Goal: Task Accomplishment & Management: Manage account settings

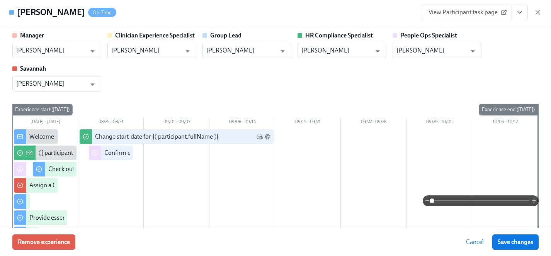
scroll to position [1073, 0]
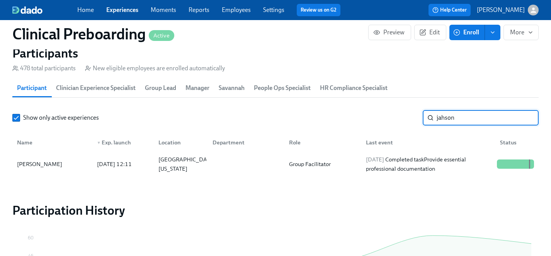
drag, startPoint x: 467, startPoint y: 114, endPoint x: 398, endPoint y: 114, distance: 68.8
click at [398, 114] on div "Show only active experiences jahson ​" at bounding box center [275, 117] width 526 height 15
drag, startPoint x: 491, startPoint y: 117, endPoint x: 378, endPoint y: 116, distance: 113.2
click at [378, 116] on div "Show only active experiences jahson ​" at bounding box center [275, 117] width 526 height 15
click at [41, 161] on div "Kennedy Royal" at bounding box center [47, 164] width 66 height 9
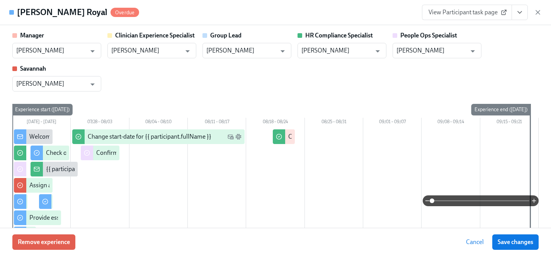
click at [519, 15] on icon "View task page" at bounding box center [520, 12] width 8 height 8
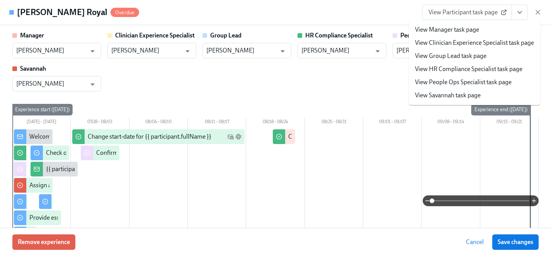
click at [441, 68] on link "View HR Compliance Specialist task page" at bounding box center [468, 69] width 107 height 8
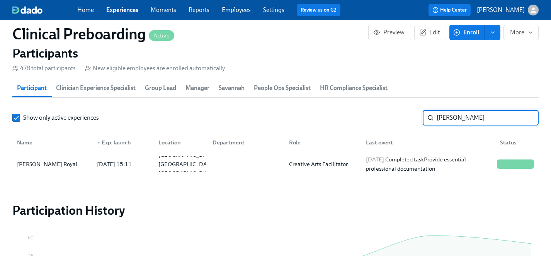
drag, startPoint x: 488, startPoint y: 119, endPoint x: 347, endPoint y: 117, distance: 140.3
click at [347, 117] on div "Show only active experiences kennedy ​" at bounding box center [275, 117] width 526 height 15
type input "jeremy"
click at [31, 162] on div "Jeremy Davis" at bounding box center [39, 164] width 51 height 9
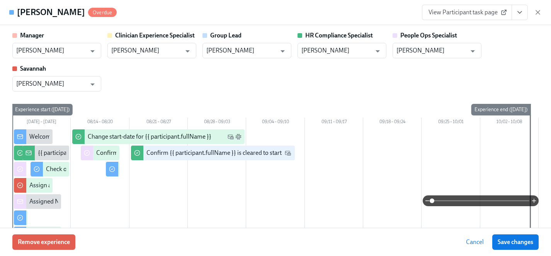
click at [525, 8] on button "View task page" at bounding box center [520, 12] width 16 height 15
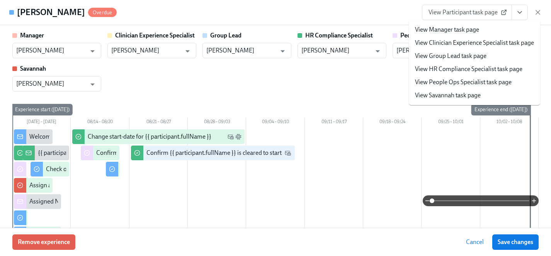
click at [460, 69] on link "View HR Compliance Specialist task page" at bounding box center [468, 69] width 107 height 8
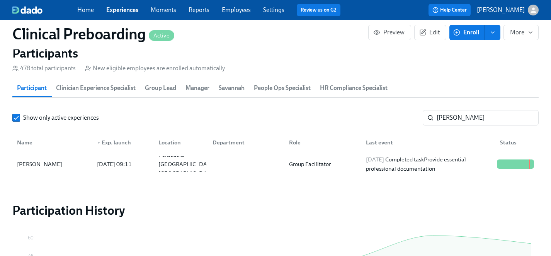
click at [119, 10] on link "Experiences" at bounding box center [122, 9] width 32 height 7
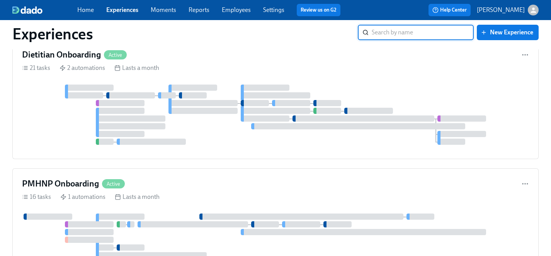
scroll to position [1908, 0]
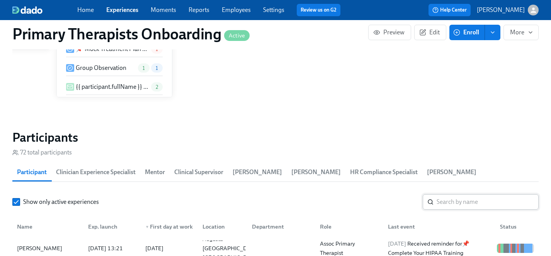
scroll to position [714, 0]
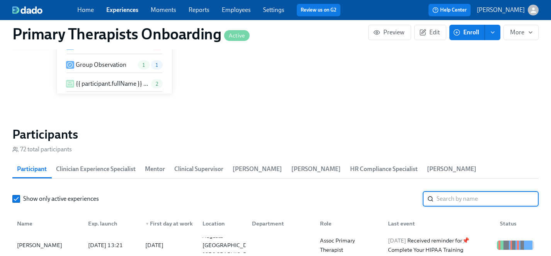
click at [455, 191] on input "search" at bounding box center [488, 198] width 102 height 15
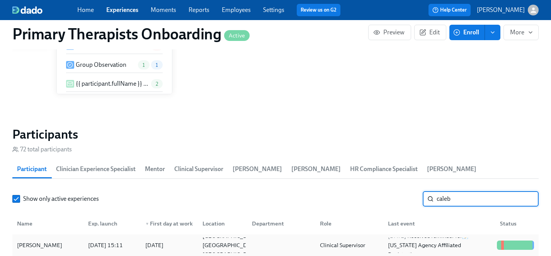
click at [33, 241] on div "Caleb VandeBerg" at bounding box center [39, 245] width 51 height 9
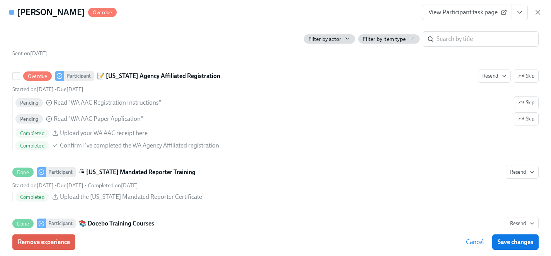
scroll to position [950, 0]
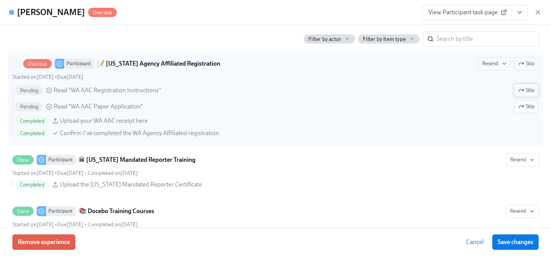
click at [530, 84] on button "Skip" at bounding box center [526, 90] width 25 height 13
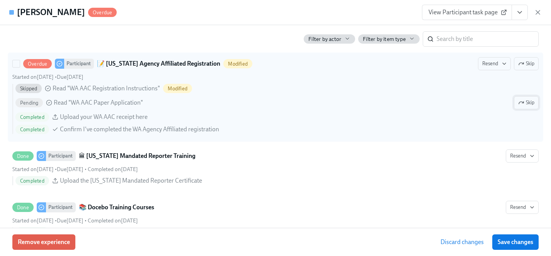
click at [530, 103] on span "Skip" at bounding box center [526, 103] width 16 height 8
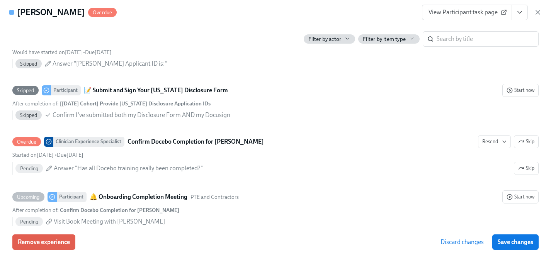
scroll to position [1730, 0]
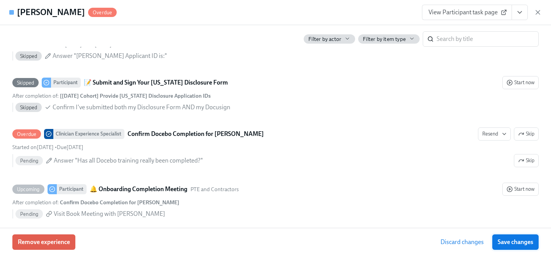
click at [512, 243] on span "Save changes" at bounding box center [516, 242] width 36 height 8
click at [520, 14] on icon "View task page" at bounding box center [520, 12] width 8 height 8
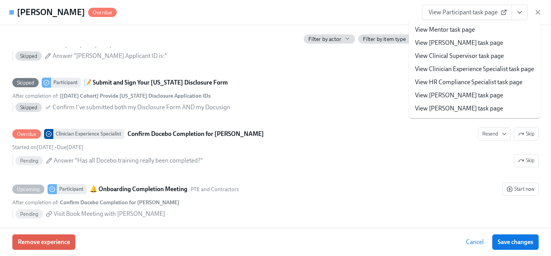
click at [453, 70] on link "View Clinician Experience Specialist task page" at bounding box center [474, 69] width 119 height 8
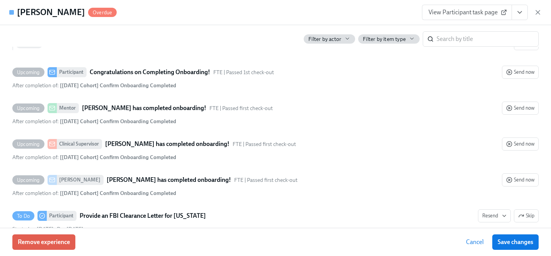
scroll to position [2258, 0]
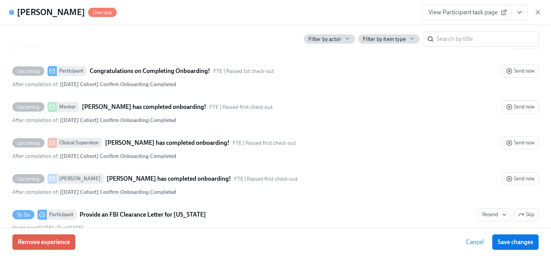
click at [522, 13] on icon "View task page" at bounding box center [520, 12] width 8 height 8
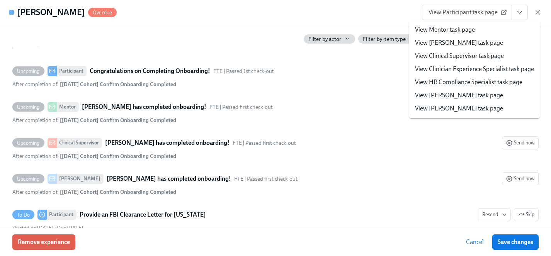
click at [454, 70] on link "View Clinician Experience Specialist task page" at bounding box center [474, 69] width 119 height 8
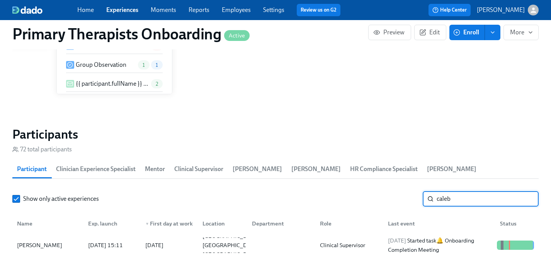
click at [405, 191] on div "Show only active experiences caleb ​" at bounding box center [275, 198] width 526 height 15
type input "courtenay"
click at [32, 241] on div "Courtenay Hall" at bounding box center [39, 245] width 51 height 9
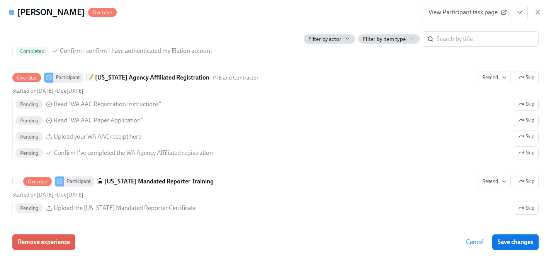
scroll to position [831, 0]
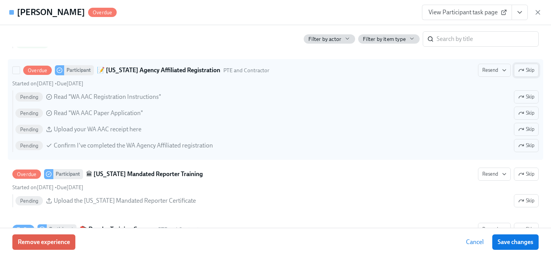
click at [526, 70] on span "Skip" at bounding box center [526, 70] width 16 height 8
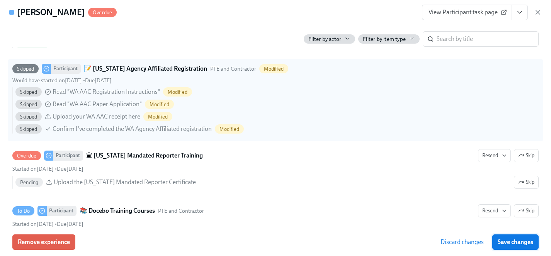
click at [519, 243] on span "Save changes" at bounding box center [516, 242] width 36 height 8
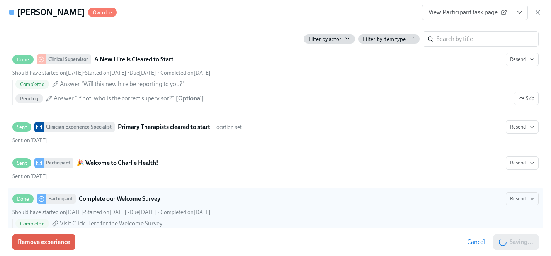
scroll to position [464, 0]
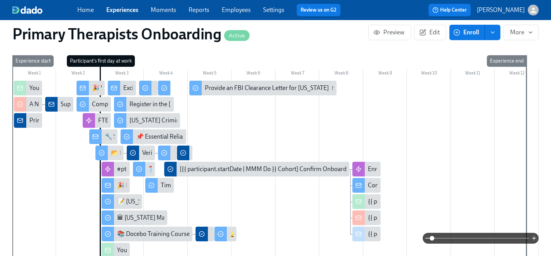
scroll to position [171, 0]
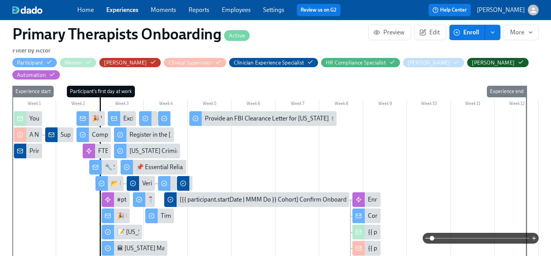
click at [126, 114] on div "Excited to Connect – Your Mentor at Charlie Health!" at bounding box center [190, 118] width 134 height 8
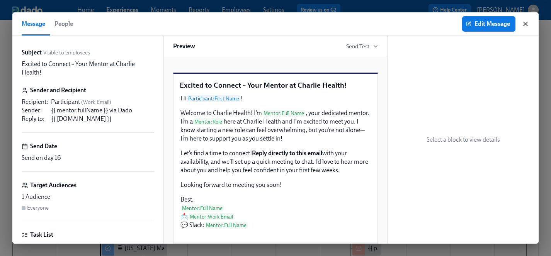
click at [525, 25] on icon "button" at bounding box center [526, 24] width 8 height 8
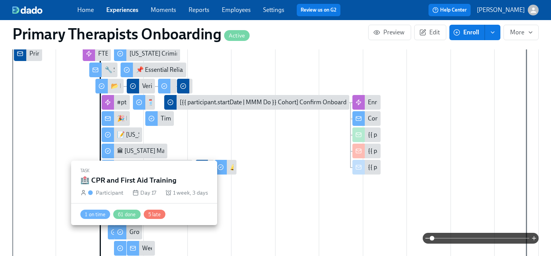
scroll to position [275, 0]
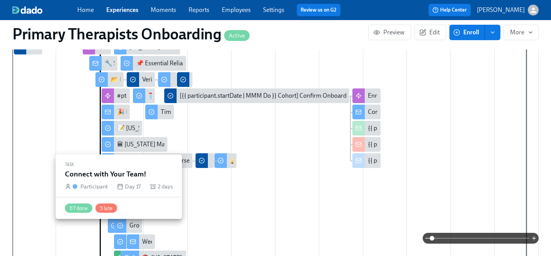
click at [119, 239] on circle at bounding box center [120, 241] width 5 height 5
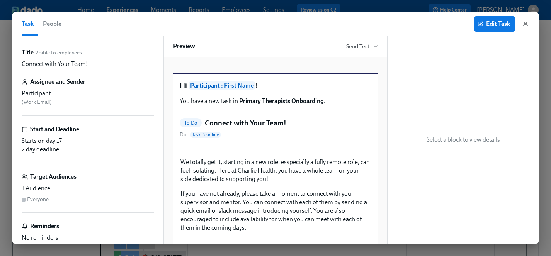
click at [527, 24] on icon "button" at bounding box center [526, 24] width 8 height 8
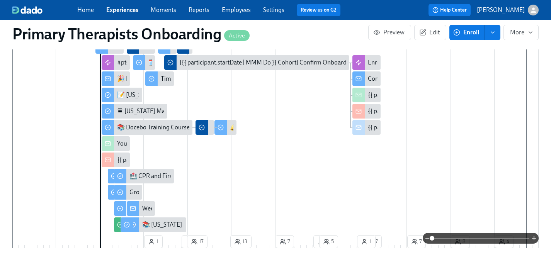
scroll to position [311, 0]
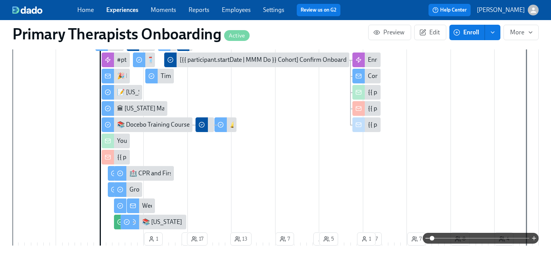
click at [144, 202] on div "Week Two Onboarding at Charlie Health" at bounding box center [195, 206] width 106 height 8
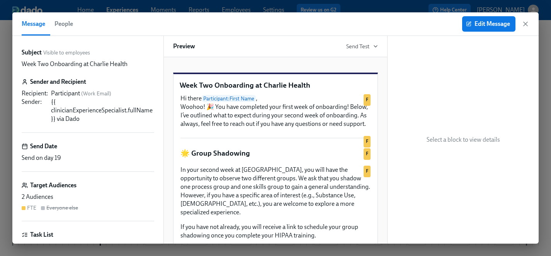
drag, startPoint x: 525, startPoint y: 24, endPoint x: 316, endPoint y: 116, distance: 228.4
click at [526, 24] on icon "button" at bounding box center [526, 24] width 4 height 4
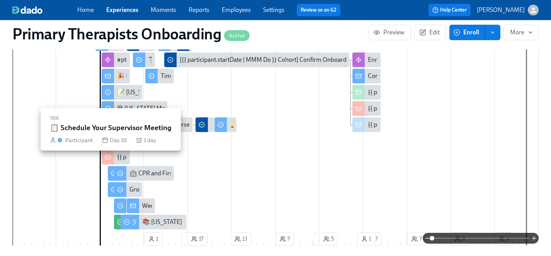
click at [111, 170] on icon at bounding box center [114, 173] width 6 height 6
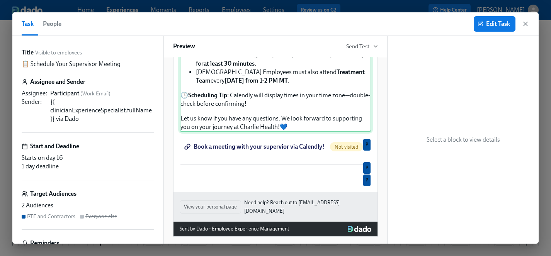
scroll to position [153, 0]
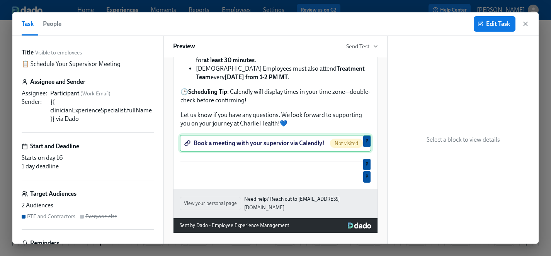
click at [257, 152] on div "Book a meeting with your supervior via Calendly! Not visited P" at bounding box center [276, 143] width 192 height 17
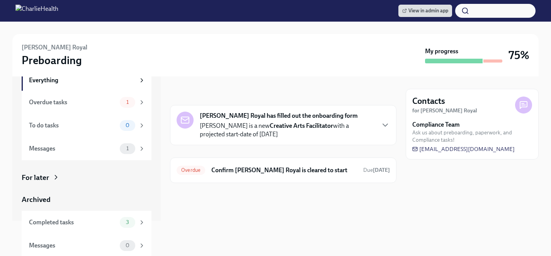
scroll to position [36, 0]
click at [60, 224] on div "Completed tasks" at bounding box center [73, 221] width 88 height 8
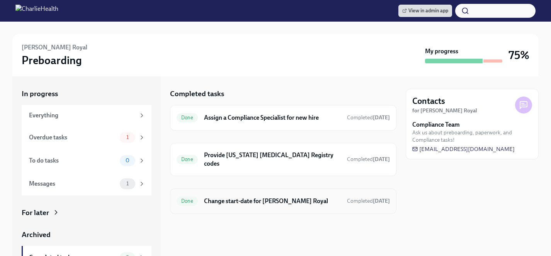
click at [235, 197] on h6 "Change start-date for [PERSON_NAME] Royal" at bounding box center [272, 201] width 137 height 8
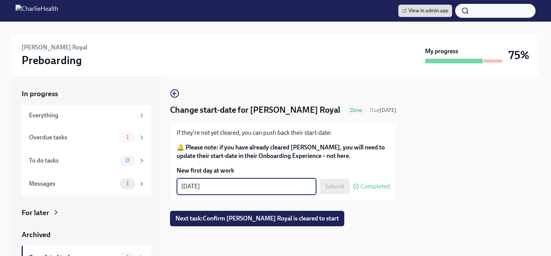
drag, startPoint x: 229, startPoint y: 189, endPoint x: 168, endPoint y: 189, distance: 61.0
click at [168, 189] on div "In progress Everything Overdue tasks 1 To do tasks 0 Messages 1 For later Archi…" at bounding box center [275, 166] width 526 height 180
type textarea "09/02/2025"
click at [336, 187] on span "Submit" at bounding box center [334, 187] width 19 height 8
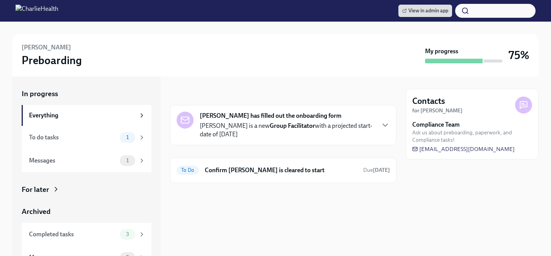
scroll to position [13, 0]
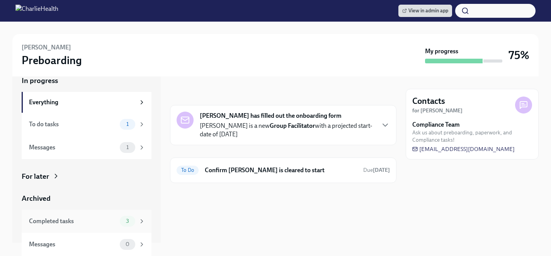
click at [66, 216] on div "Completed tasks 3" at bounding box center [87, 221] width 116 height 11
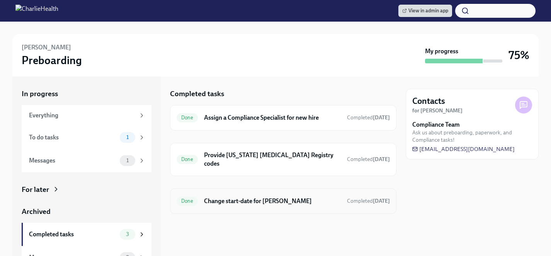
click at [243, 201] on h6 "Change start-date for Jeremy Davis" at bounding box center [272, 201] width 137 height 8
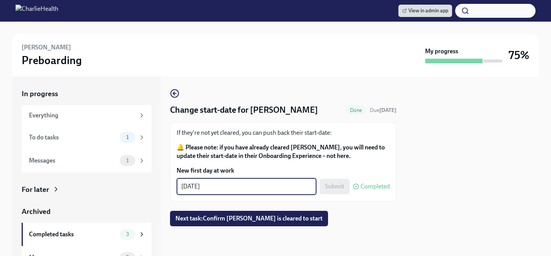
drag, startPoint x: 230, startPoint y: 185, endPoint x: 194, endPoint y: 181, distance: 36.2
click at [194, 181] on div "08/26/2025 x ​" at bounding box center [247, 186] width 140 height 17
type textarea "[DATE]"
click at [336, 186] on span "Submit" at bounding box center [334, 187] width 19 height 8
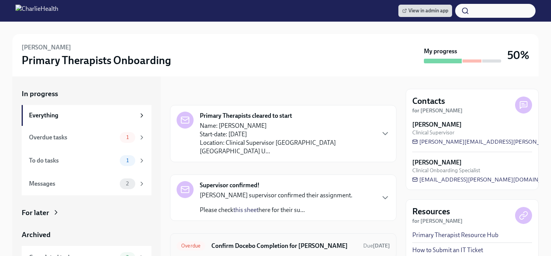
click at [230, 242] on h6 "Confirm Docebo Completion for Caleb VandeBerg" at bounding box center [284, 246] width 146 height 8
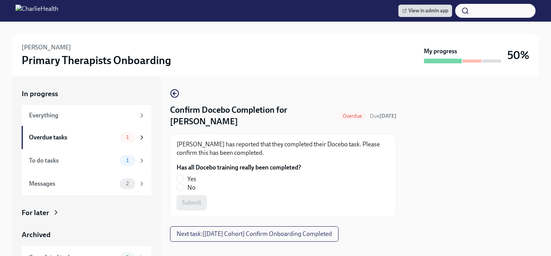
click at [189, 173] on fieldset "Has all Docebo training really been completed? Yes No" at bounding box center [239, 177] width 124 height 29
click at [190, 177] on span "Yes" at bounding box center [191, 179] width 9 height 8
click at [184, 177] on input "Yes" at bounding box center [180, 178] width 7 height 7
radio input "true"
click at [190, 200] on span "Submit" at bounding box center [191, 203] width 19 height 8
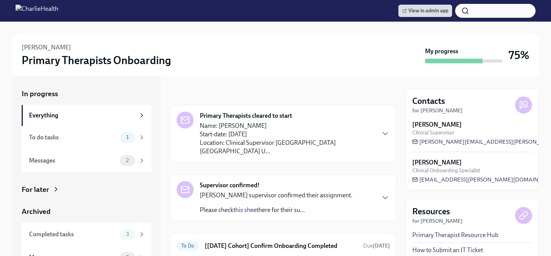
scroll to position [19, 0]
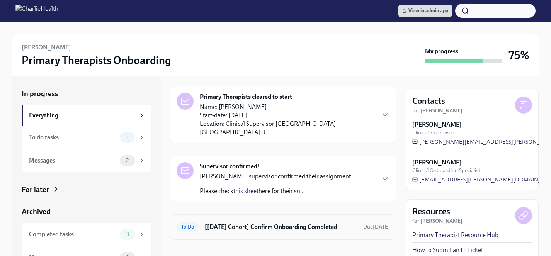
click at [250, 223] on h6 "[[DATE] Cohort] Confirm Onboarding Completed" at bounding box center [281, 227] width 152 height 8
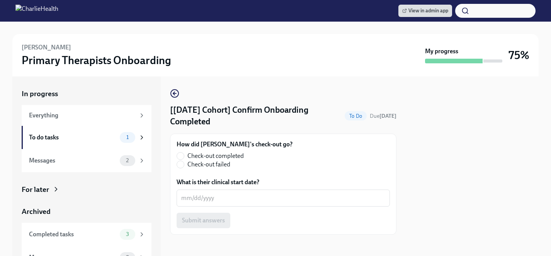
click at [210, 155] on span "Check-out completed" at bounding box center [215, 156] width 56 height 8
click at [184, 155] on input "Check-out completed" at bounding box center [180, 156] width 7 height 7
radio input "true"
click at [200, 197] on textarea "What is their clinical start date?" at bounding box center [283, 198] width 204 height 9
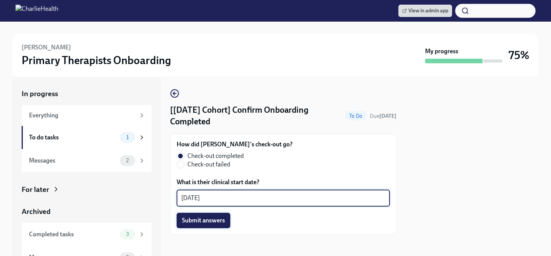
type textarea "08/25/2025"
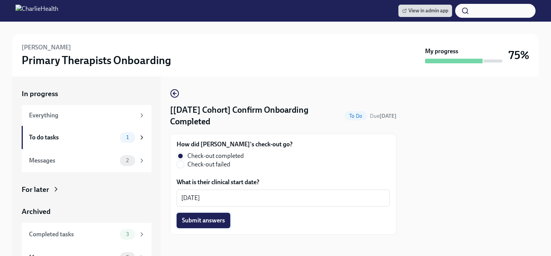
click at [204, 223] on span "Submit answers" at bounding box center [203, 221] width 43 height 8
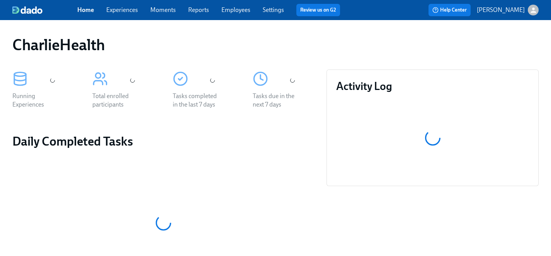
click at [122, 12] on link "Experiences" at bounding box center [122, 9] width 32 height 7
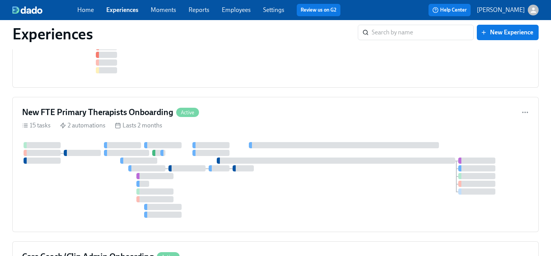
scroll to position [1315, 0]
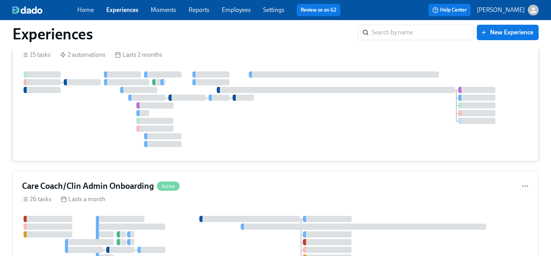
click at [275, 123] on div at bounding box center [275, 109] width 507 height 76
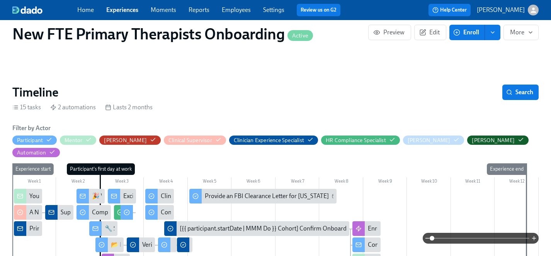
scroll to position [198, 0]
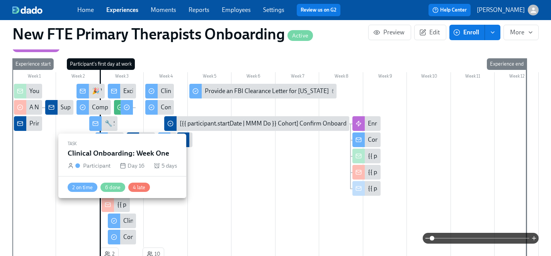
click at [125, 217] on div "Clinical Onboarding: Week One" at bounding box center [164, 221] width 83 height 8
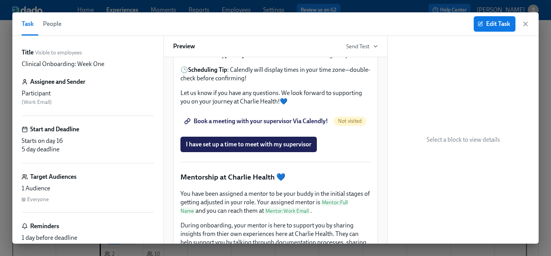
scroll to position [801, 0]
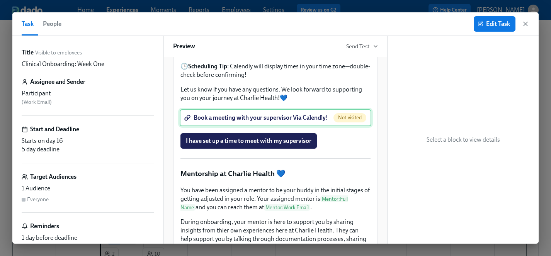
click at [251, 126] on div "Book a meeting with your supervisor Via Calendly! Not visited" at bounding box center [276, 117] width 192 height 17
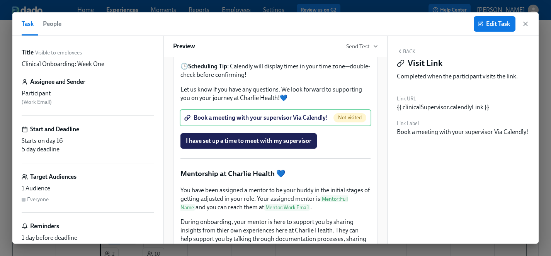
scroll to position [0, 1665]
click at [528, 20] on icon "button" at bounding box center [526, 24] width 8 height 8
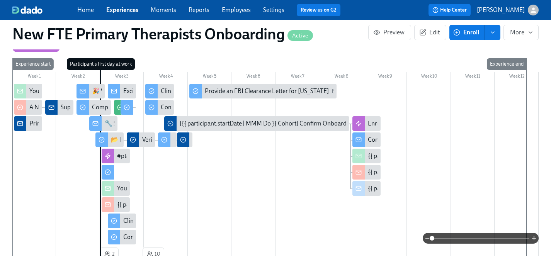
click at [121, 8] on link "Experiences" at bounding box center [122, 9] width 32 height 7
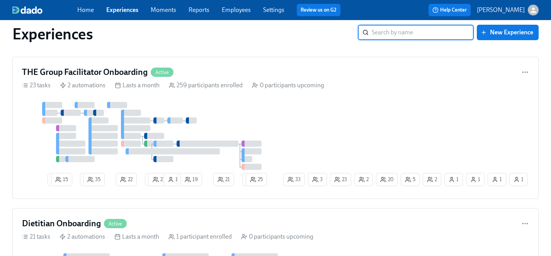
scroll to position [2349, 0]
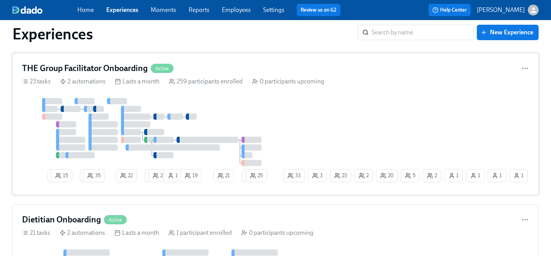
click at [249, 119] on div at bounding box center [152, 132] width 260 height 68
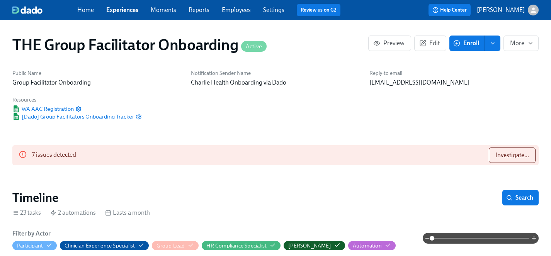
scroll to position [0, 12898]
